Goal: Transaction & Acquisition: Purchase product/service

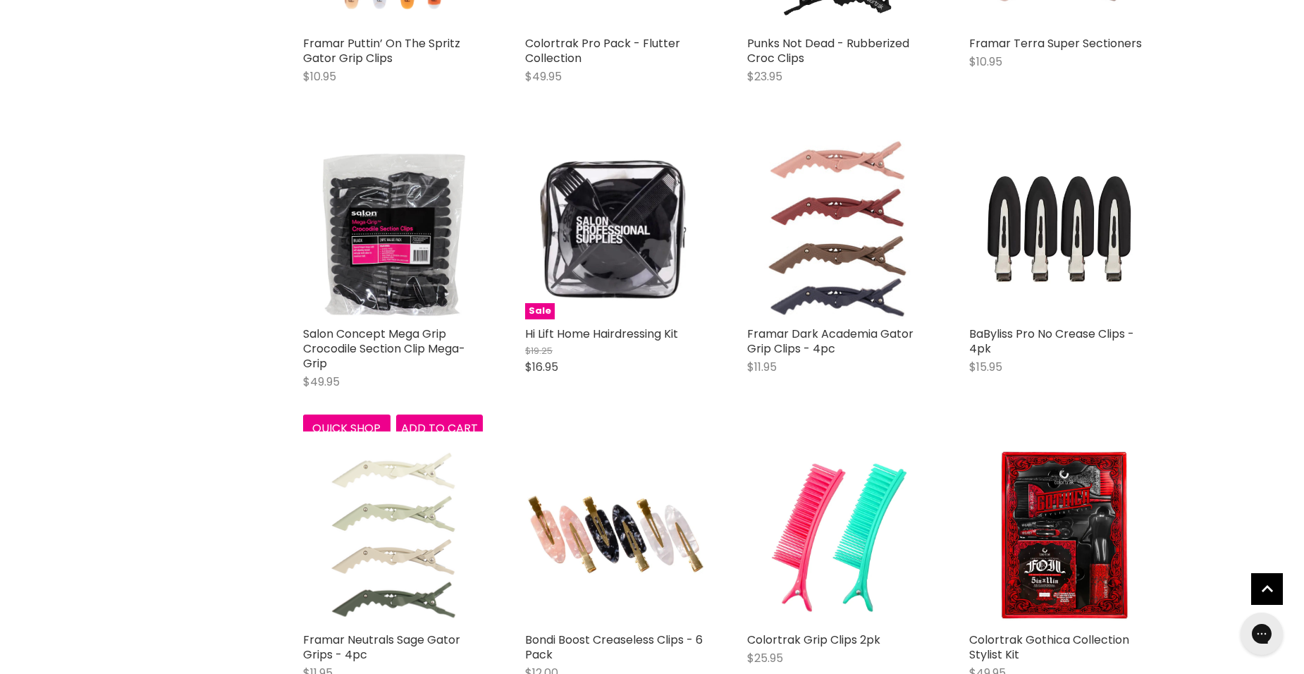
scroll to position [846, 0]
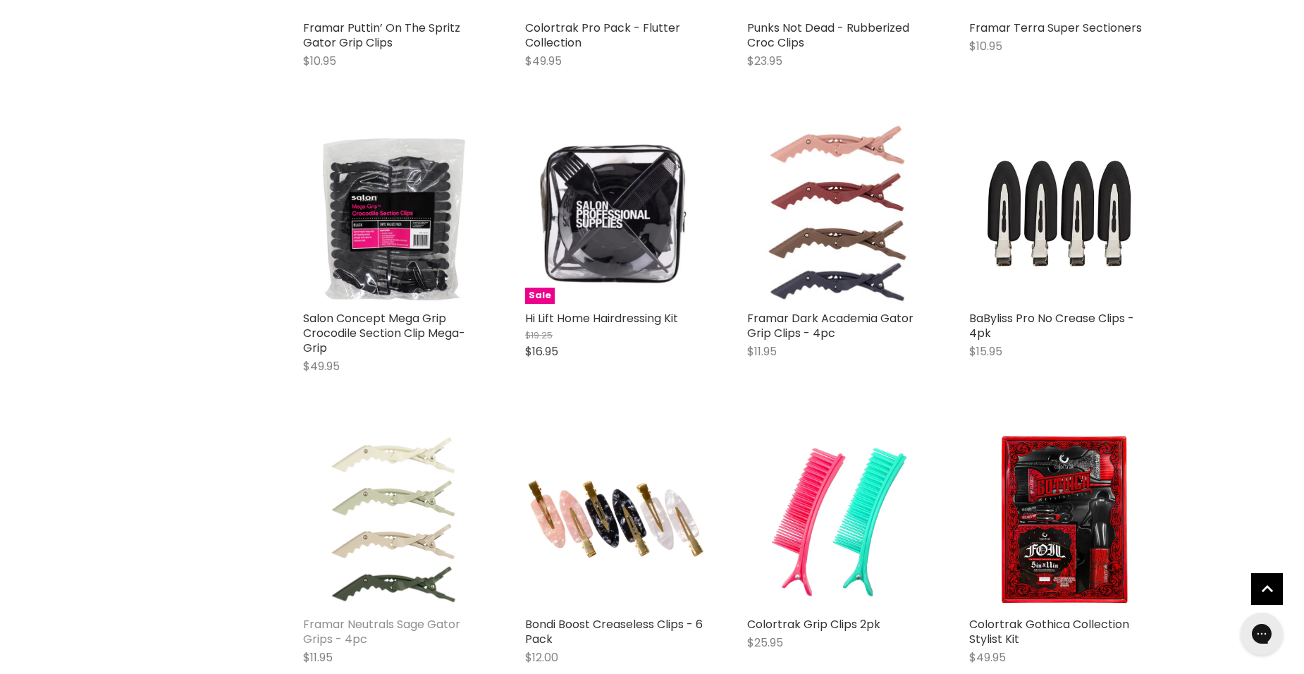
click at [426, 624] on link "Framar Neutrals Sage Gator Grips - 4pc" at bounding box center [381, 631] width 157 height 31
